Goal: Task Accomplishment & Management: Manage account settings

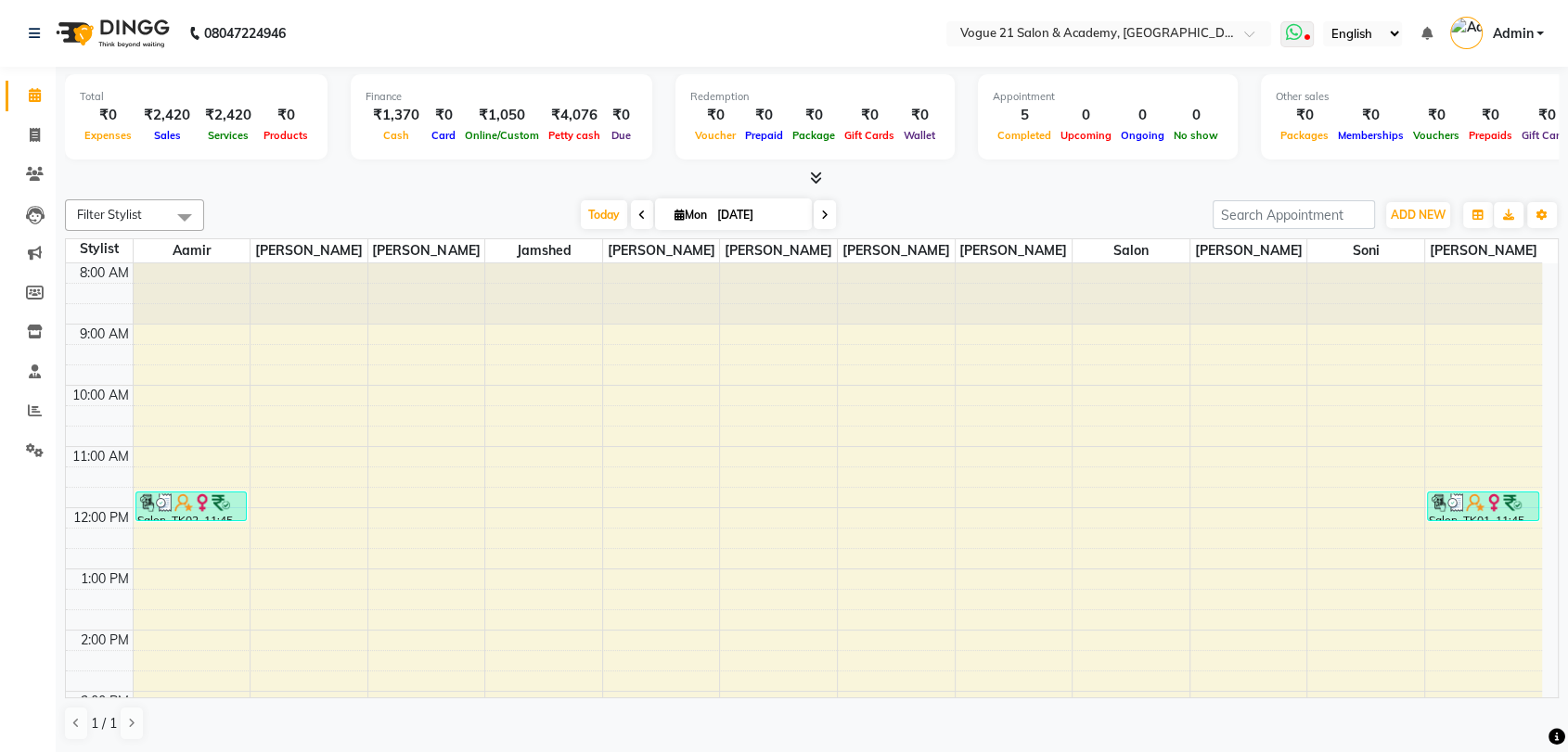
click at [1309, 34] on icon at bounding box center [1307, 39] width 6 height 9
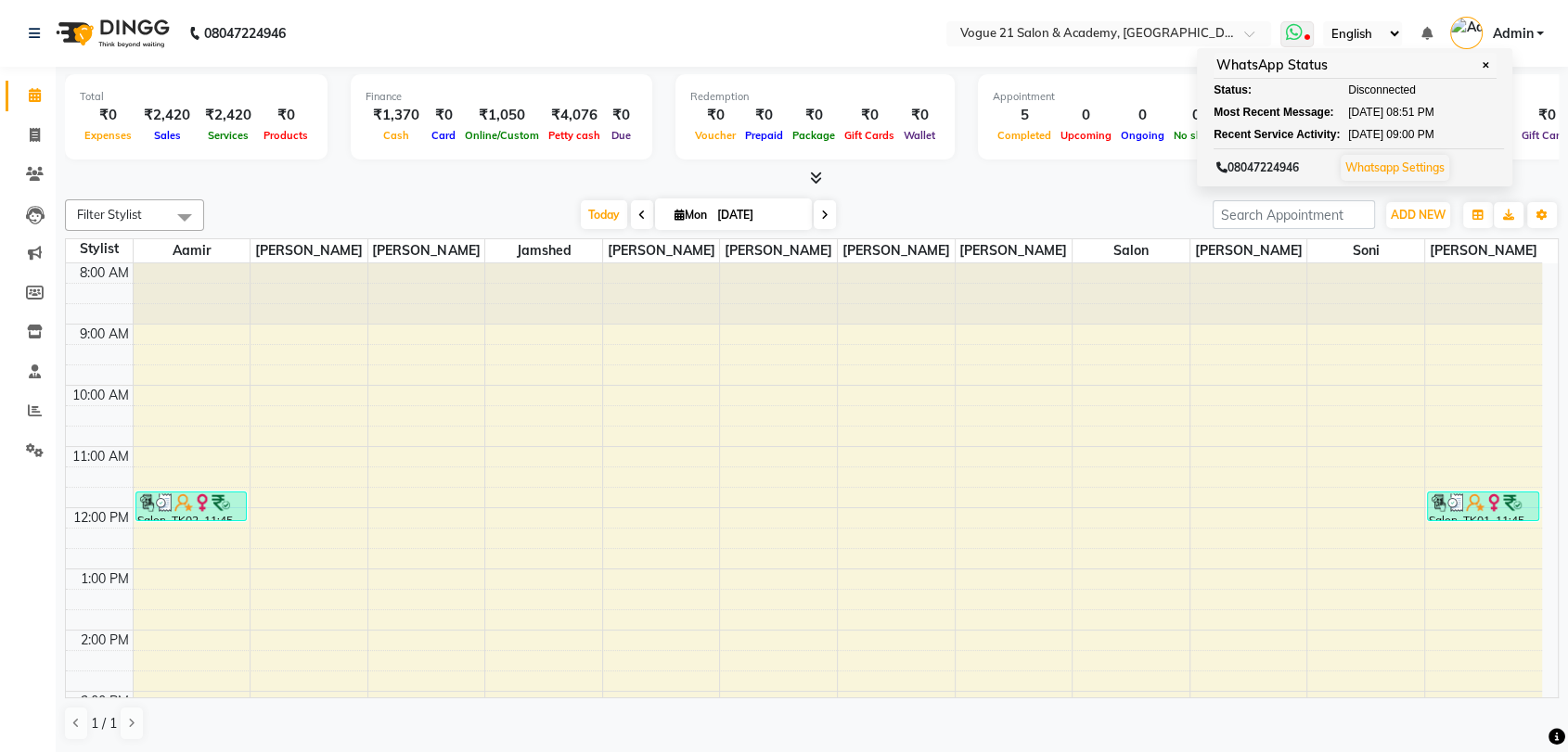
click at [1387, 173] on link "Whatsapp Settings" at bounding box center [1394, 167] width 99 height 14
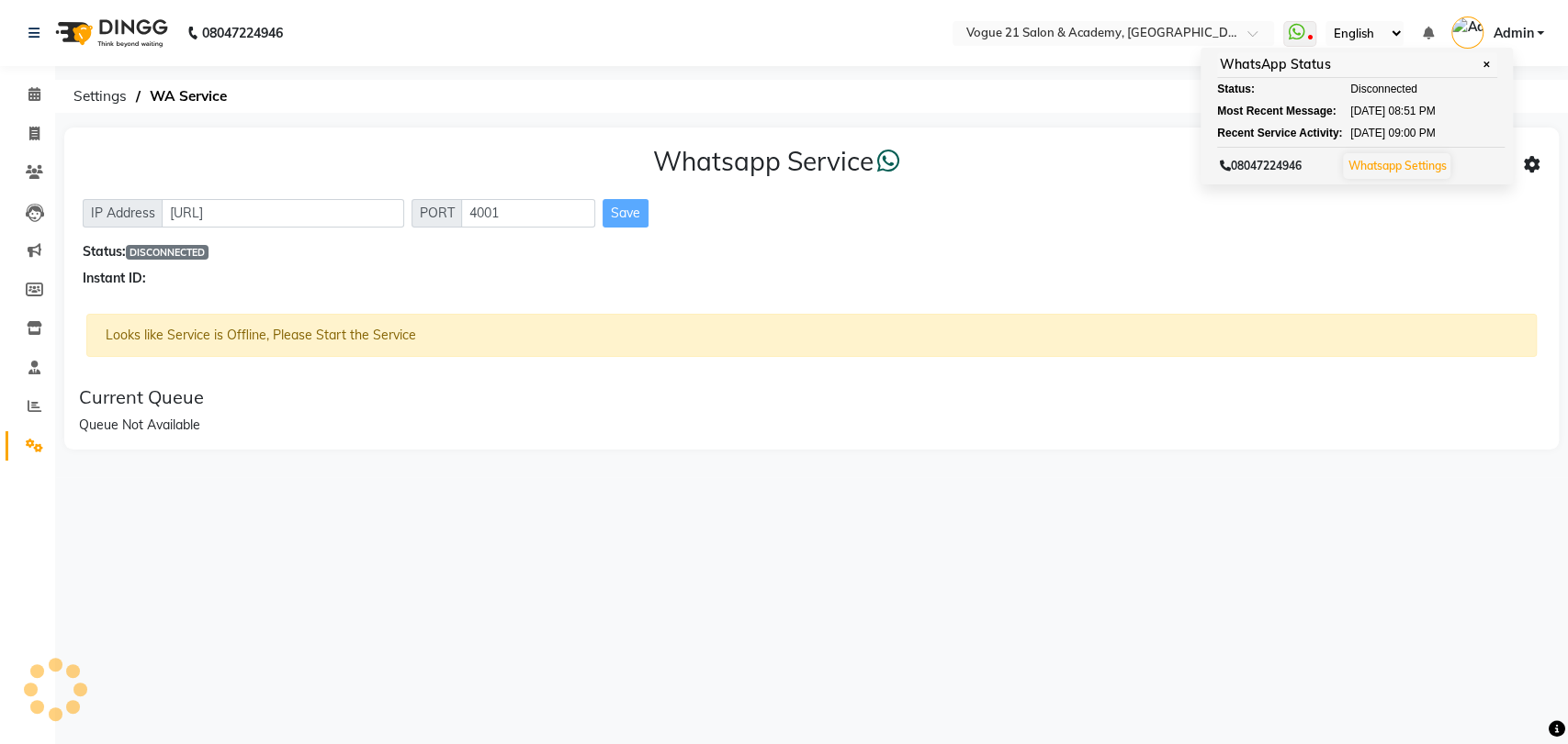
click at [1533, 169] on icon at bounding box center [1532, 165] width 17 height 17
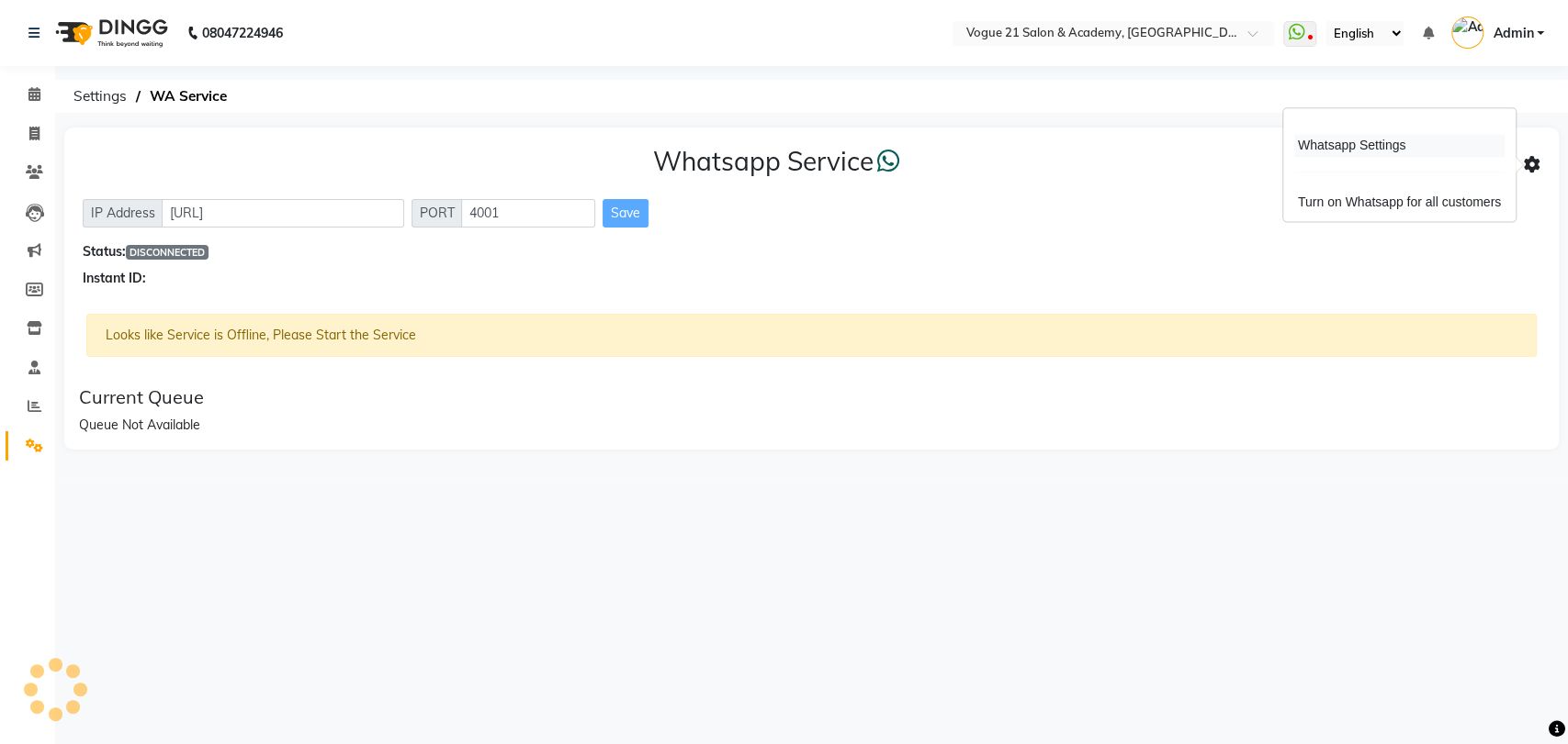
click at [1362, 145] on div "Whatsapp Settings" at bounding box center [1399, 145] width 210 height 23
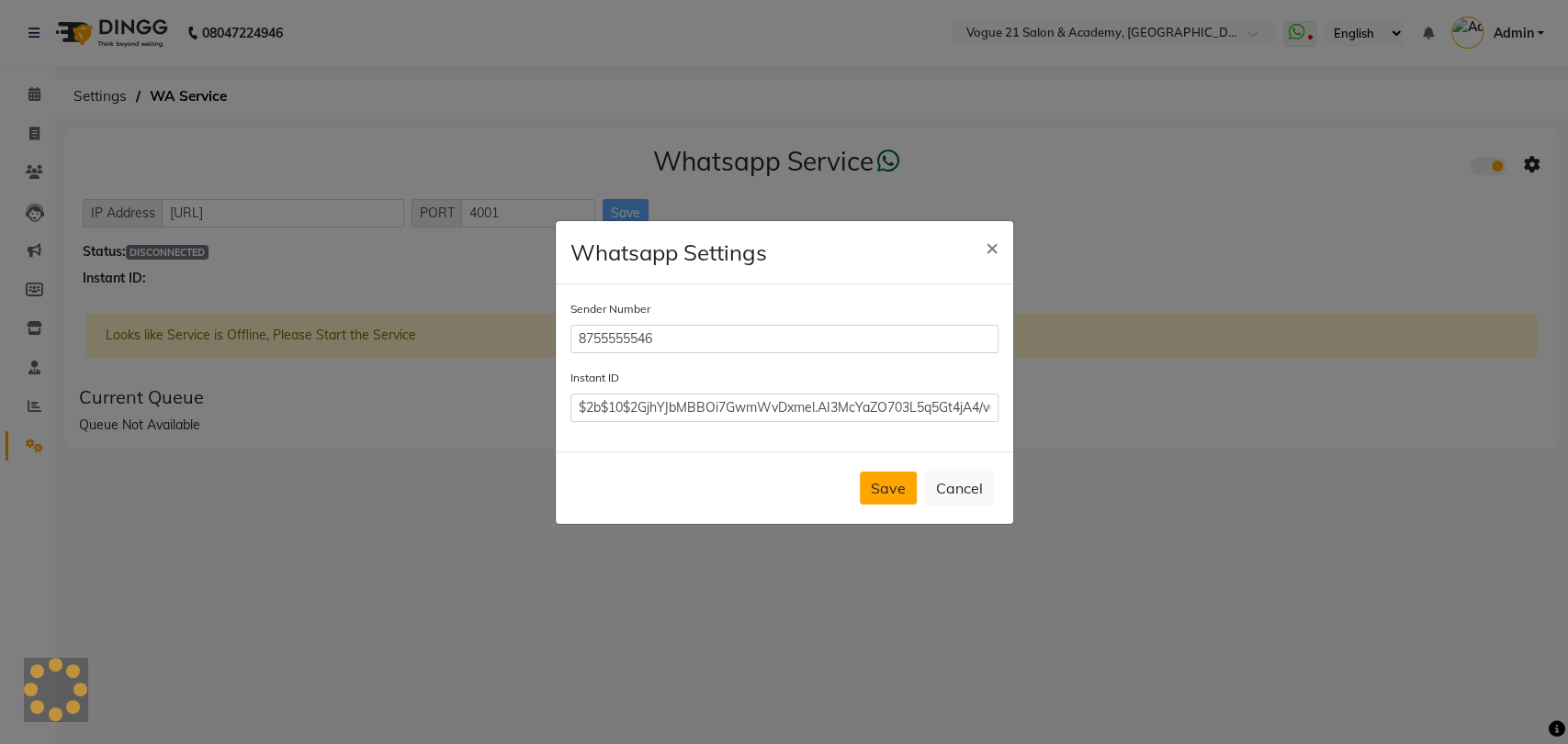
click at [882, 495] on button "Save" at bounding box center [888, 489] width 57 height 33
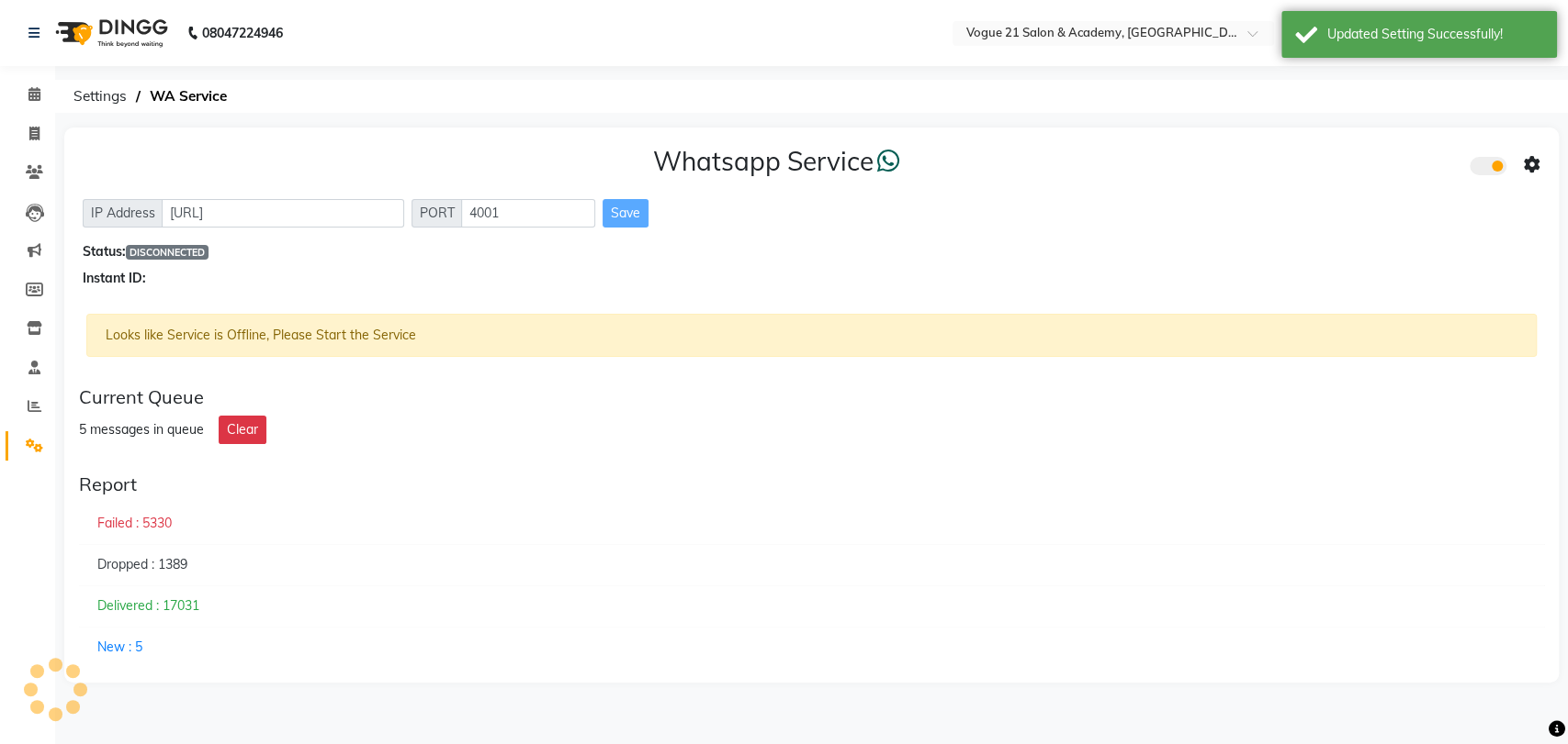
click at [1533, 173] on icon at bounding box center [1532, 165] width 17 height 17
click at [1443, 211] on div "Turn on Whatsapp for all customers" at bounding box center [1399, 202] width 210 height 23
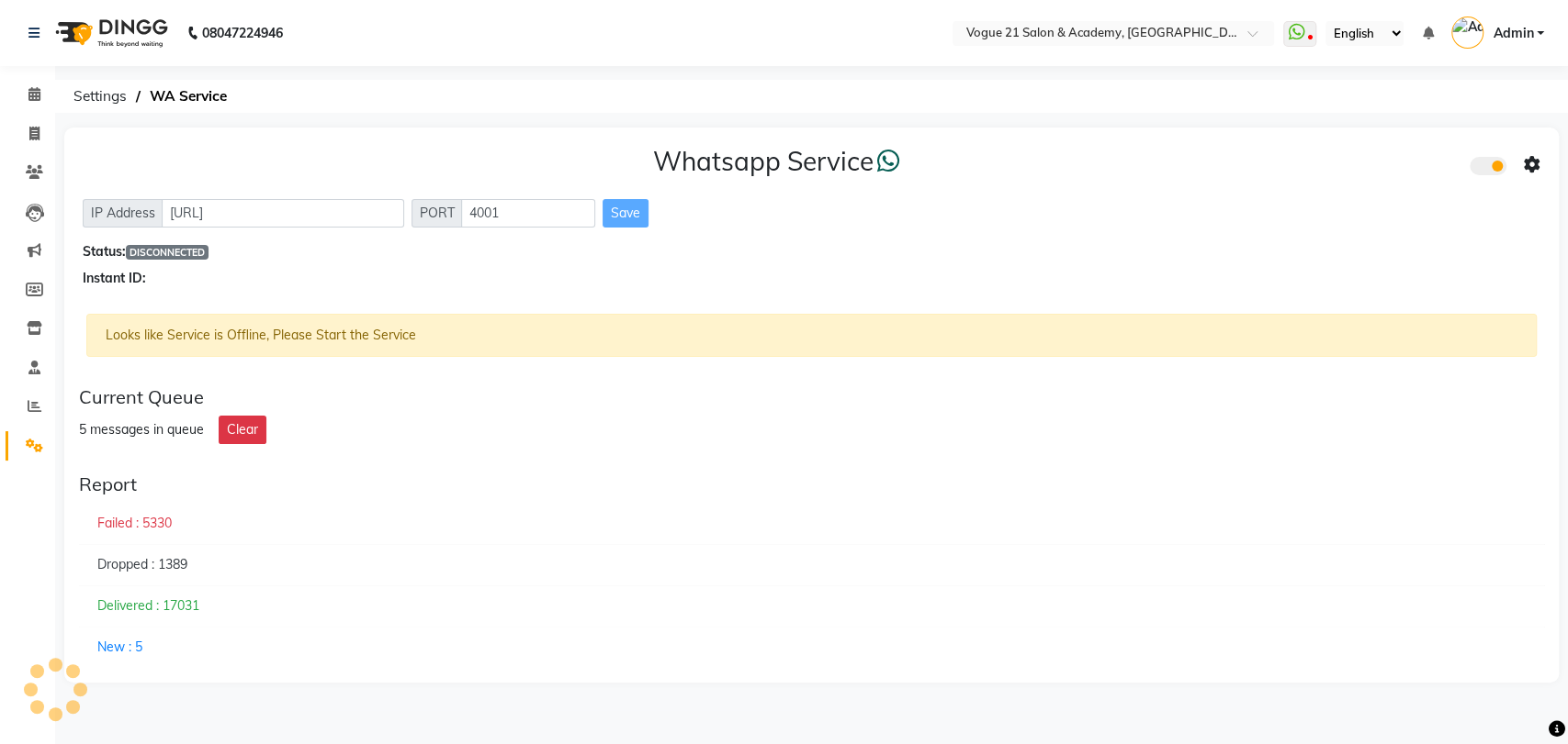
click at [1349, 114] on div "08047224946 Select Location × Vogue 21 Salon & Academy, Thane WhatsApp Status ✕…" at bounding box center [784, 372] width 1568 height 744
